Goal: Information Seeking & Learning: Learn about a topic

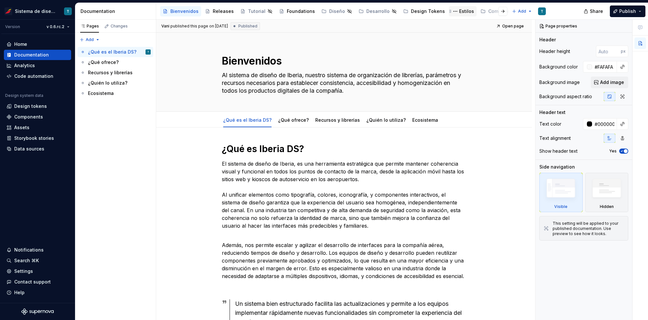
click at [459, 12] on div "Estilos" at bounding box center [466, 11] width 15 height 6
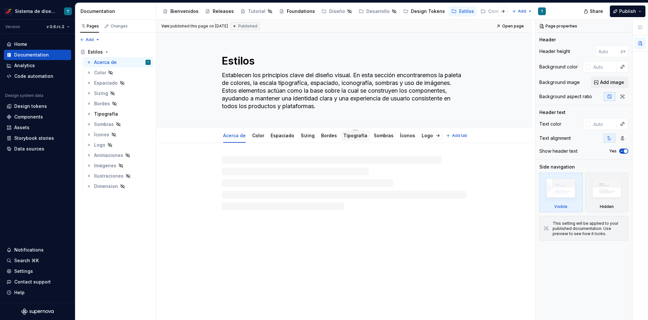
click at [348, 138] on link "Tipografía" at bounding box center [355, 135] width 24 height 5
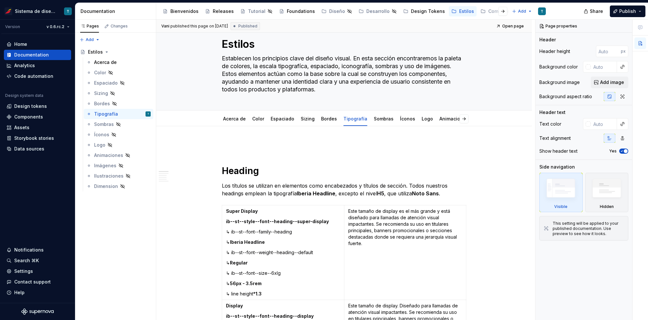
scroll to position [21, 0]
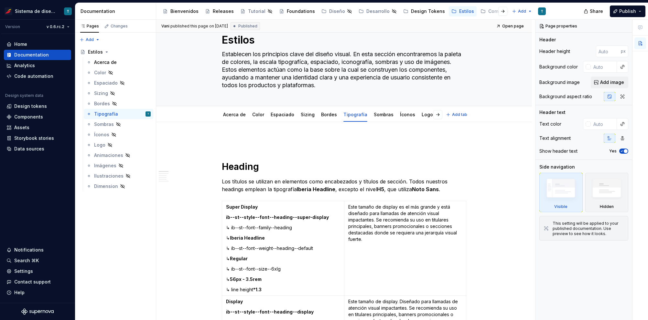
type textarea "*"
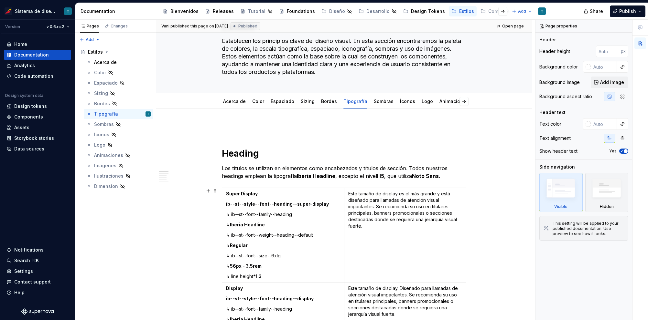
scroll to position [70, 0]
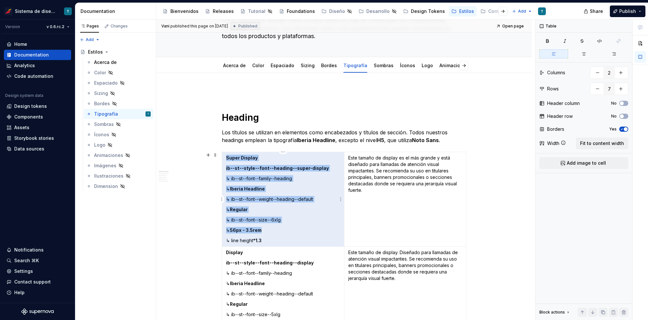
drag, startPoint x: 279, startPoint y: 231, endPoint x: 220, endPoint y: 216, distance: 60.9
click at [277, 231] on p "↳ 56px - 3.5rem" at bounding box center [283, 230] width 114 height 6
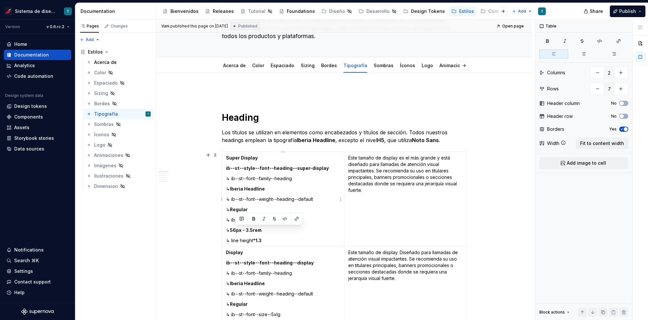
drag, startPoint x: 270, startPoint y: 230, endPoint x: 236, endPoint y: 231, distance: 34.0
click at [236, 231] on p "↳ 56px - 3.5rem" at bounding box center [283, 230] width 114 height 6
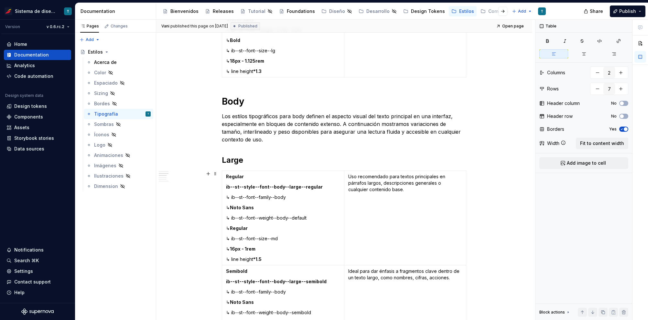
scroll to position [829, 0]
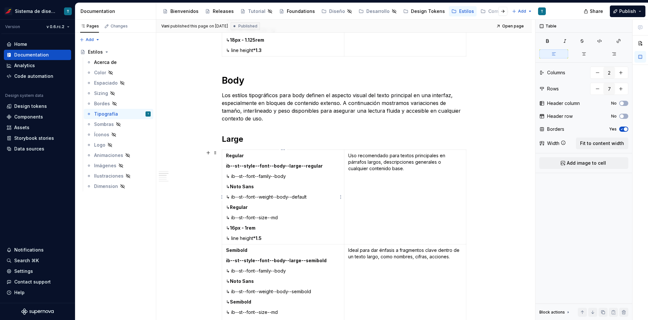
type input "3"
drag, startPoint x: 287, startPoint y: 225, endPoint x: 227, endPoint y: 230, distance: 60.3
click at [235, 227] on p "↳ 16px - 1rem" at bounding box center [283, 228] width 114 height 6
drag, startPoint x: 262, startPoint y: 225, endPoint x: 245, endPoint y: 226, distance: 16.8
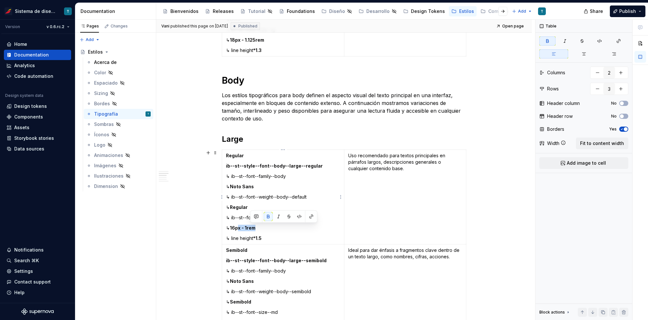
click at [245, 226] on p "↳ 16px - 1rem" at bounding box center [283, 228] width 114 height 6
click at [311, 229] on p "↳ 16px - 1rem" at bounding box center [283, 228] width 114 height 6
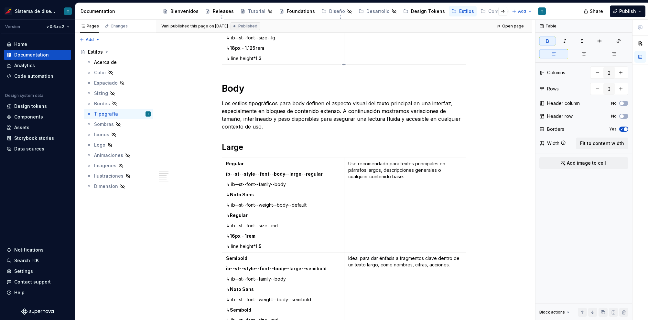
type textarea "*"
